Goal: Use online tool/utility: Utilize a website feature to perform a specific function

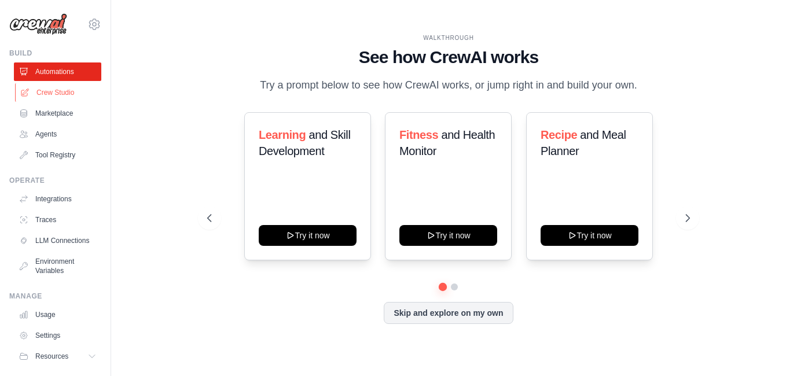
click at [61, 90] on link "Crew Studio" at bounding box center [58, 92] width 87 height 19
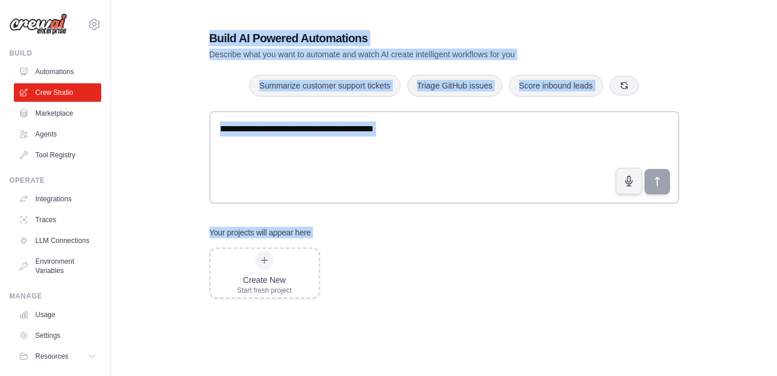
drag, startPoint x: 530, startPoint y: 263, endPoint x: 199, endPoint y: 27, distance: 406.3
click at [199, 27] on div "Build AI Powered Automations Describe what you want to automate and watch AI cr…" at bounding box center [445, 232] width 498 height 440
copy div "Build AI Powered Automations Describe what you want to automate and watch AI cr…"
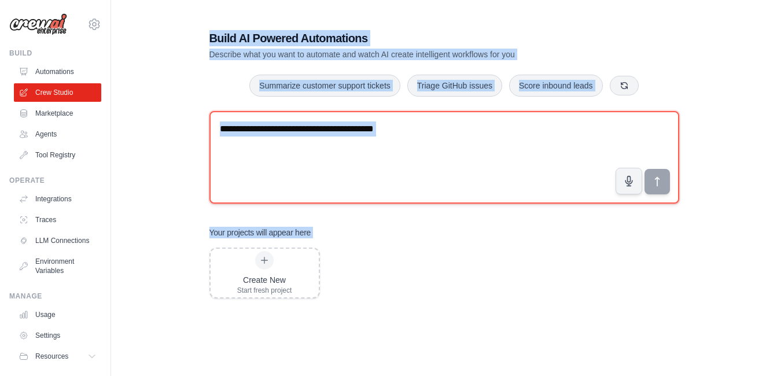
click at [490, 186] on textarea at bounding box center [444, 157] width 470 height 93
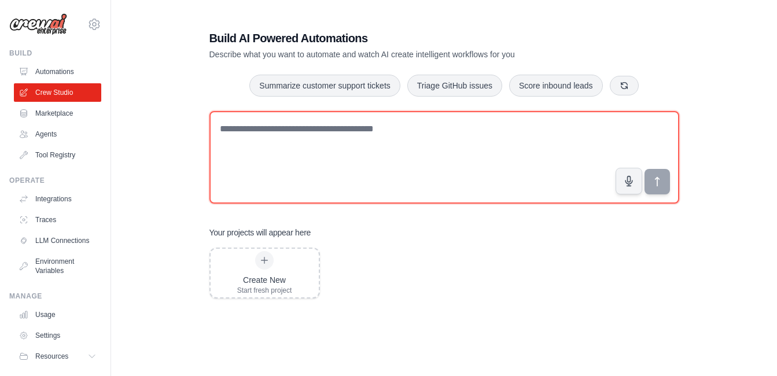
scroll to position [39, 0]
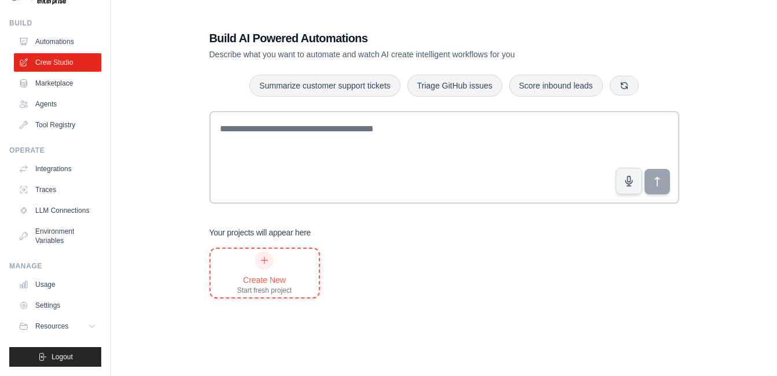
click at [267, 277] on div "Create New" at bounding box center [264, 280] width 55 height 12
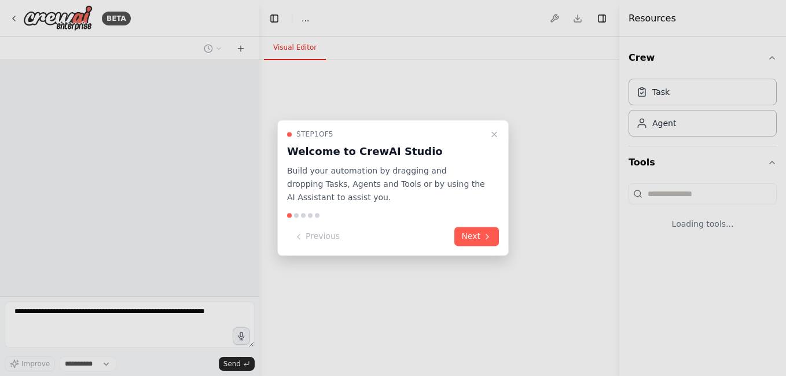
select select "****"
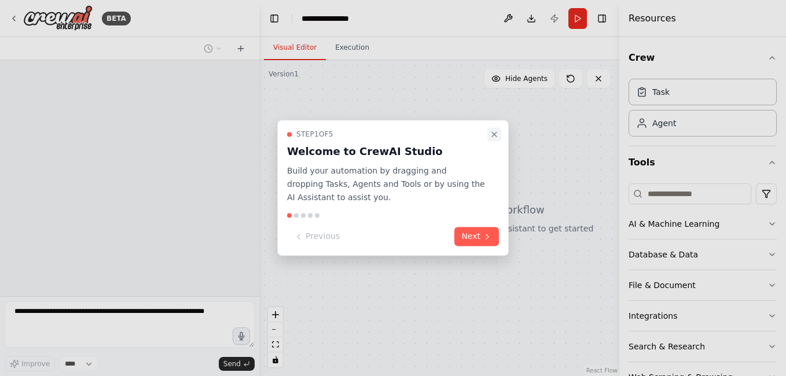
click at [490, 133] on icon "Close walkthrough" at bounding box center [494, 134] width 9 height 9
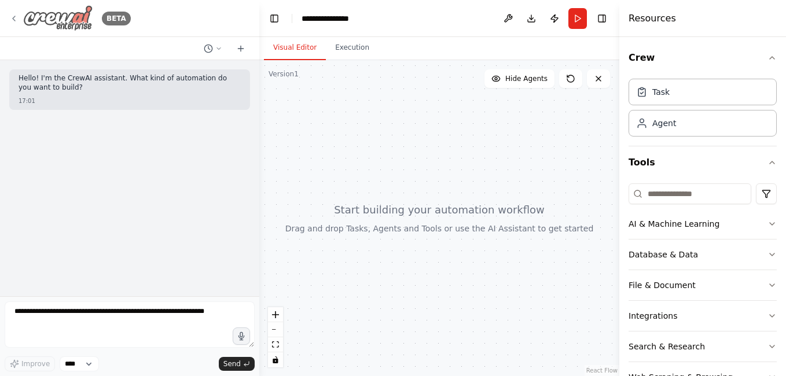
click at [17, 21] on icon at bounding box center [13, 18] width 9 height 9
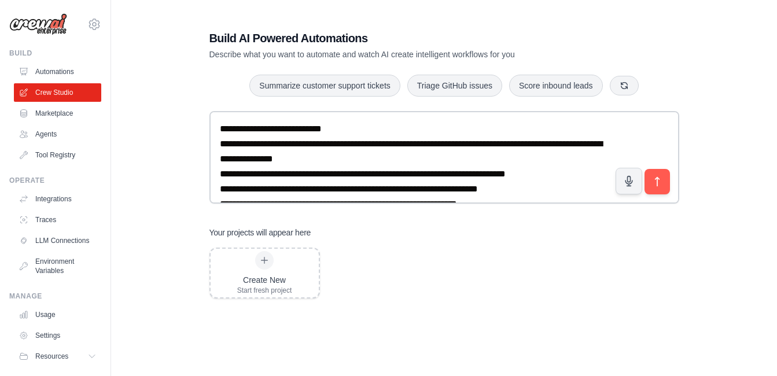
scroll to position [21, 0]
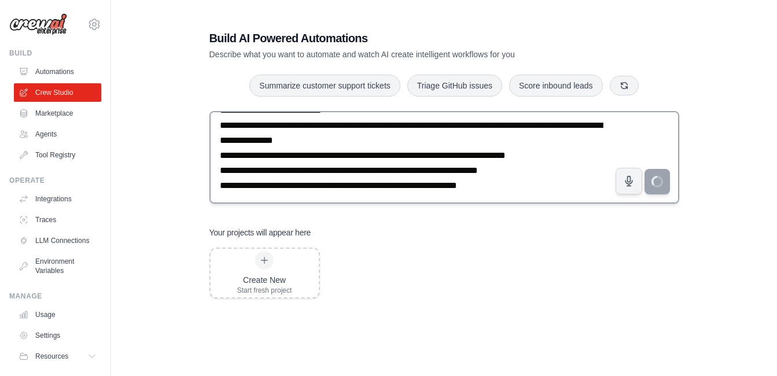
type textarea "**********"
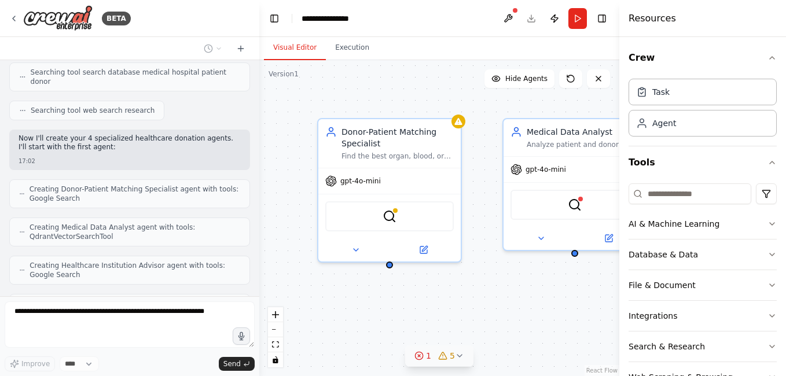
scroll to position [305, 0]
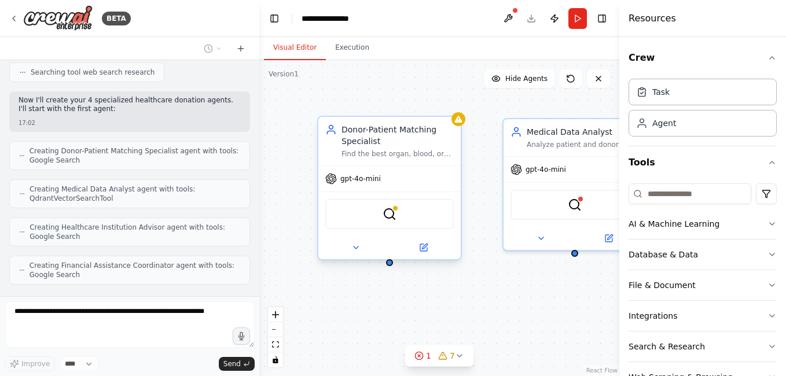
click at [434, 137] on div "Donor-Patient Matching Specialist" at bounding box center [397, 135] width 112 height 23
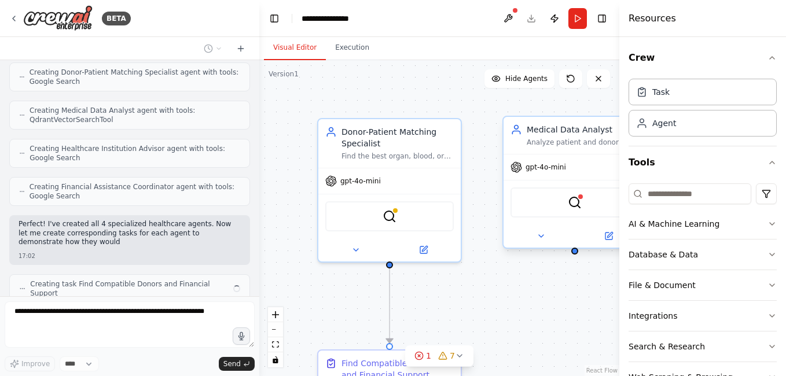
scroll to position [393, 0]
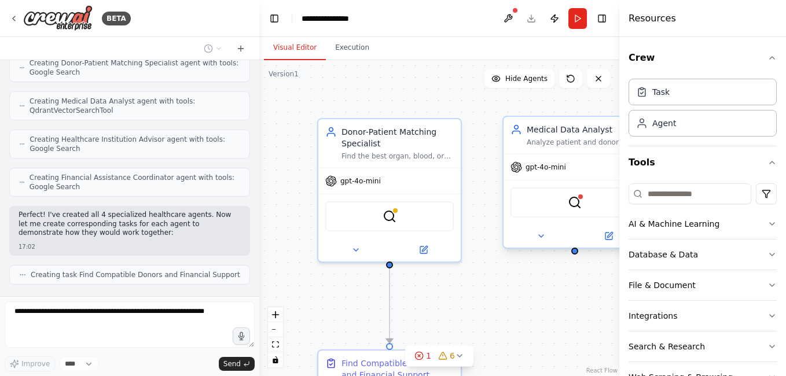
click at [531, 171] on span "gpt-4o-mini" at bounding box center [545, 167] width 41 height 9
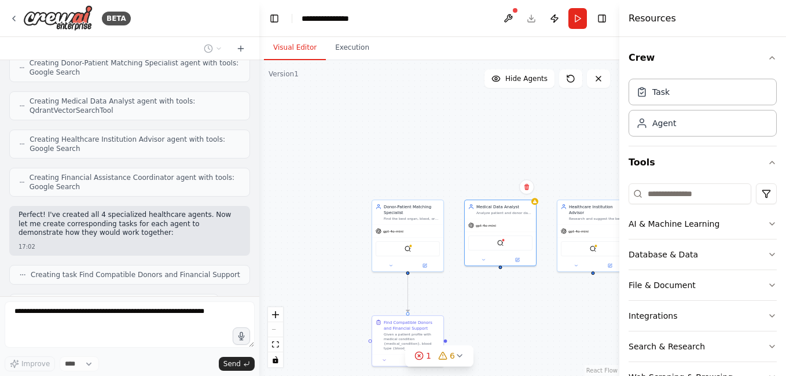
scroll to position [422, 0]
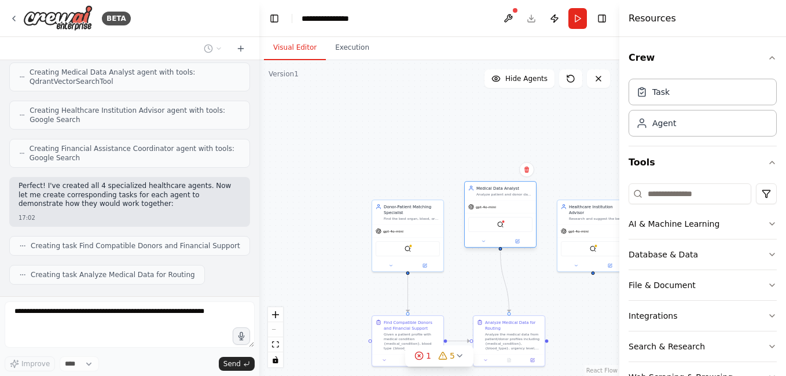
drag, startPoint x: 516, startPoint y: 215, endPoint x: 513, endPoint y: 198, distance: 17.6
click at [513, 198] on div "Medical Data Analyst Analyze patient and donor data to determine medical compat…" at bounding box center [500, 191] width 71 height 19
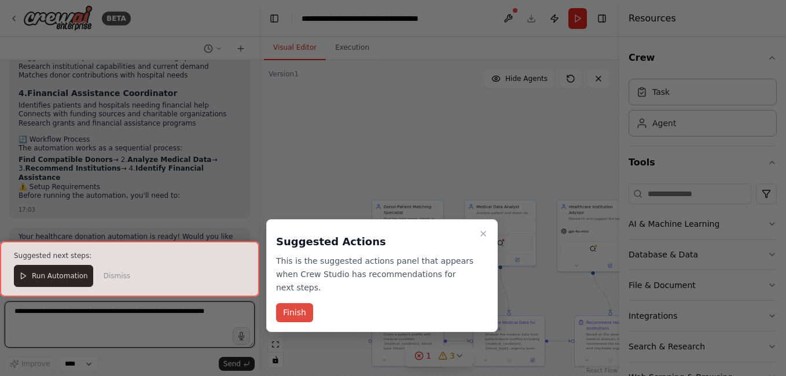
scroll to position [954, 0]
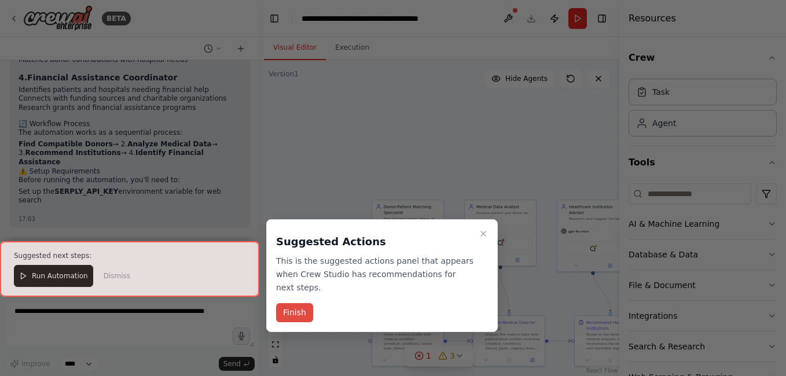
click at [289, 303] on button "Finish" at bounding box center [294, 312] width 37 height 19
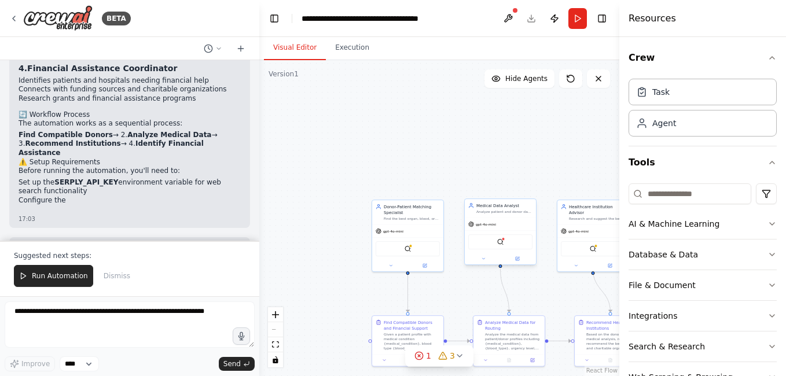
scroll to position [972, 0]
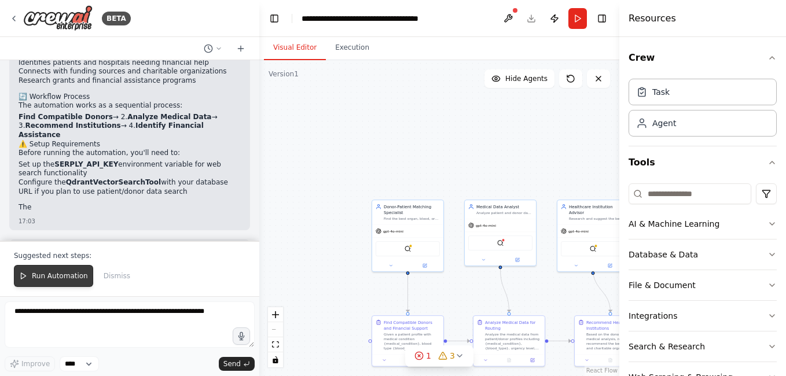
click at [70, 278] on span "Run Automation" at bounding box center [60, 275] width 56 height 9
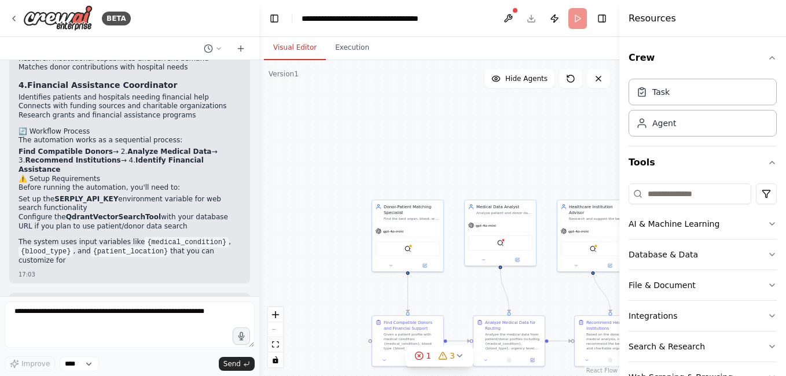
scroll to position [955, 0]
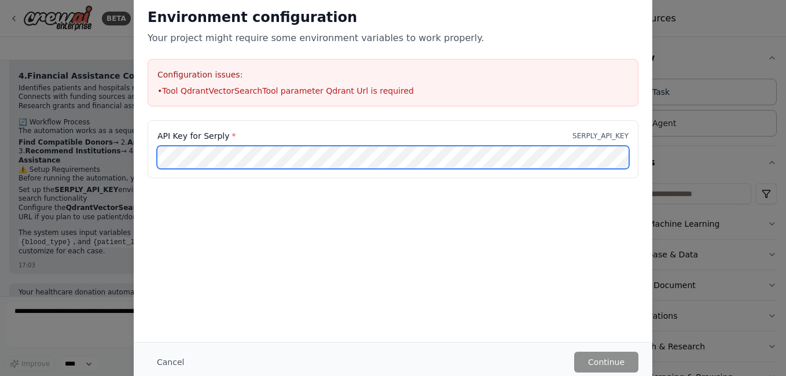
click at [157, 144] on div "API Key for Serply * SERPLY_API_KEY" at bounding box center [393, 149] width 491 height 58
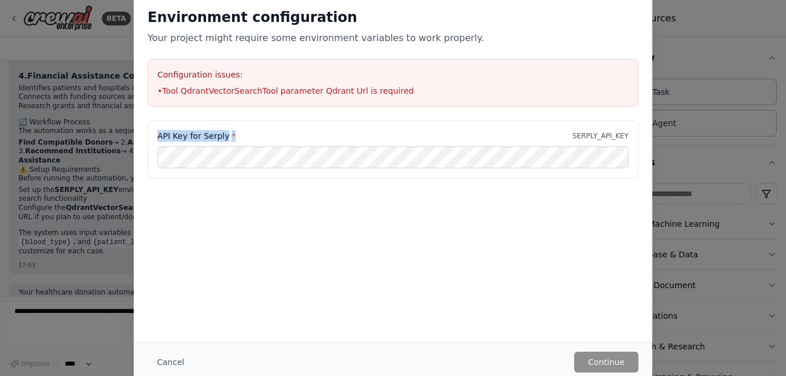
drag, startPoint x: 230, startPoint y: 135, endPoint x: 157, endPoint y: 134, distance: 73.5
click at [157, 134] on div "API Key for Serply * SERPLY_API_KEY" at bounding box center [393, 149] width 491 height 58
copy label "API Key for Serply *"
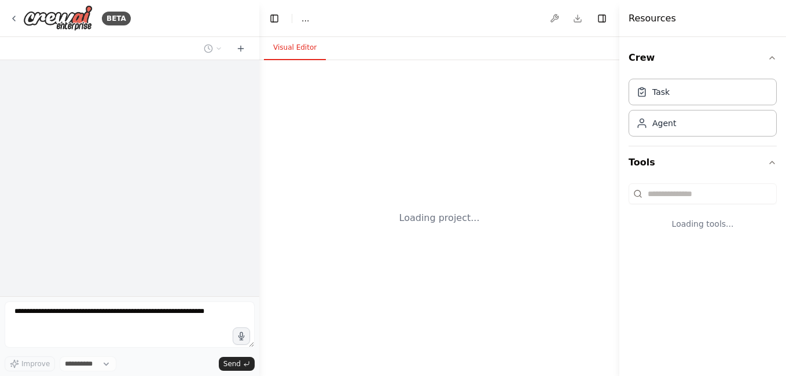
select select "****"
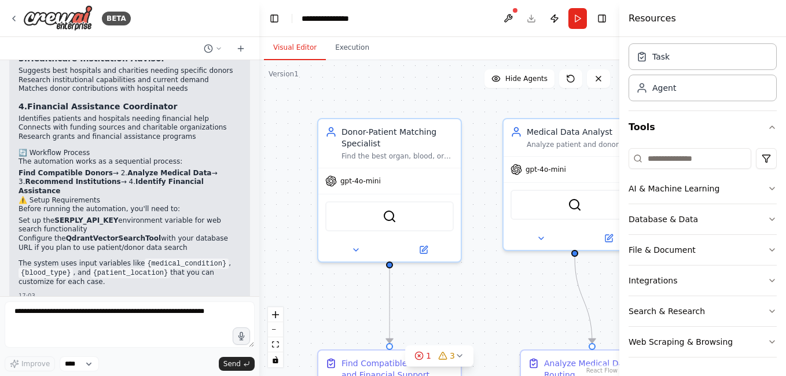
scroll to position [955, 0]
